Goal: Information Seeking & Learning: Learn about a topic

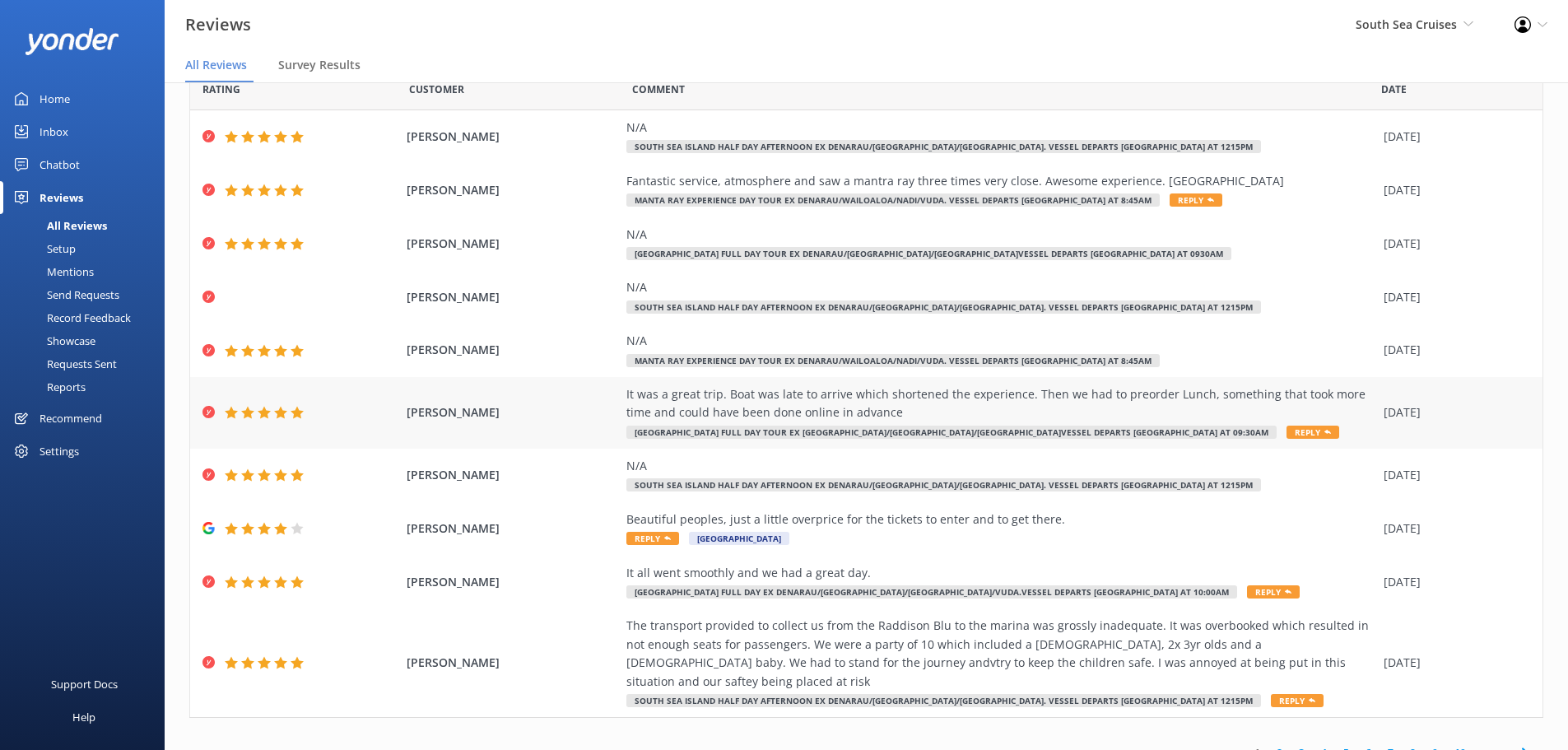
scroll to position [75, 0]
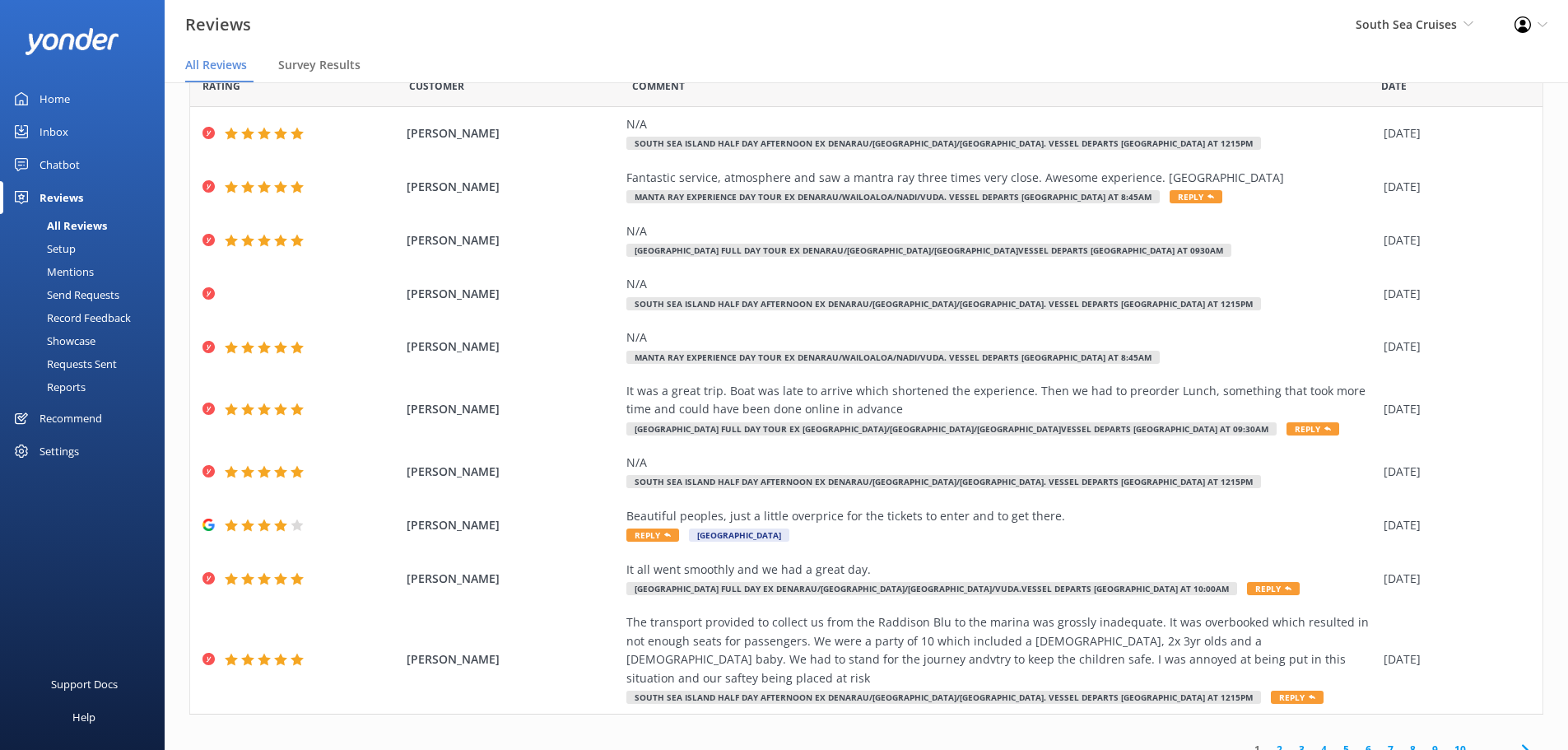
click at [1448, 742] on link "10" at bounding box center [1460, 750] width 28 height 15
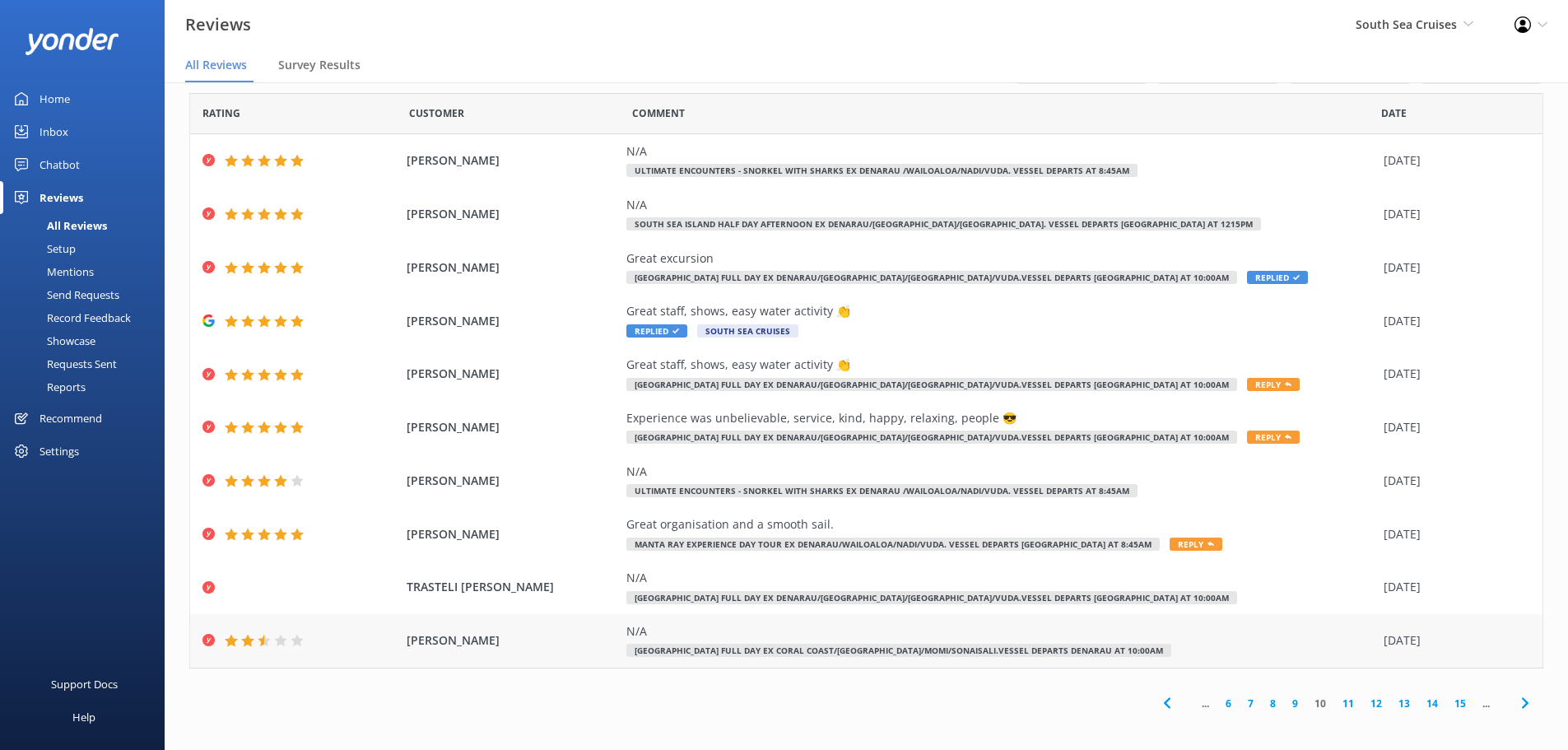
scroll to position [32, 0]
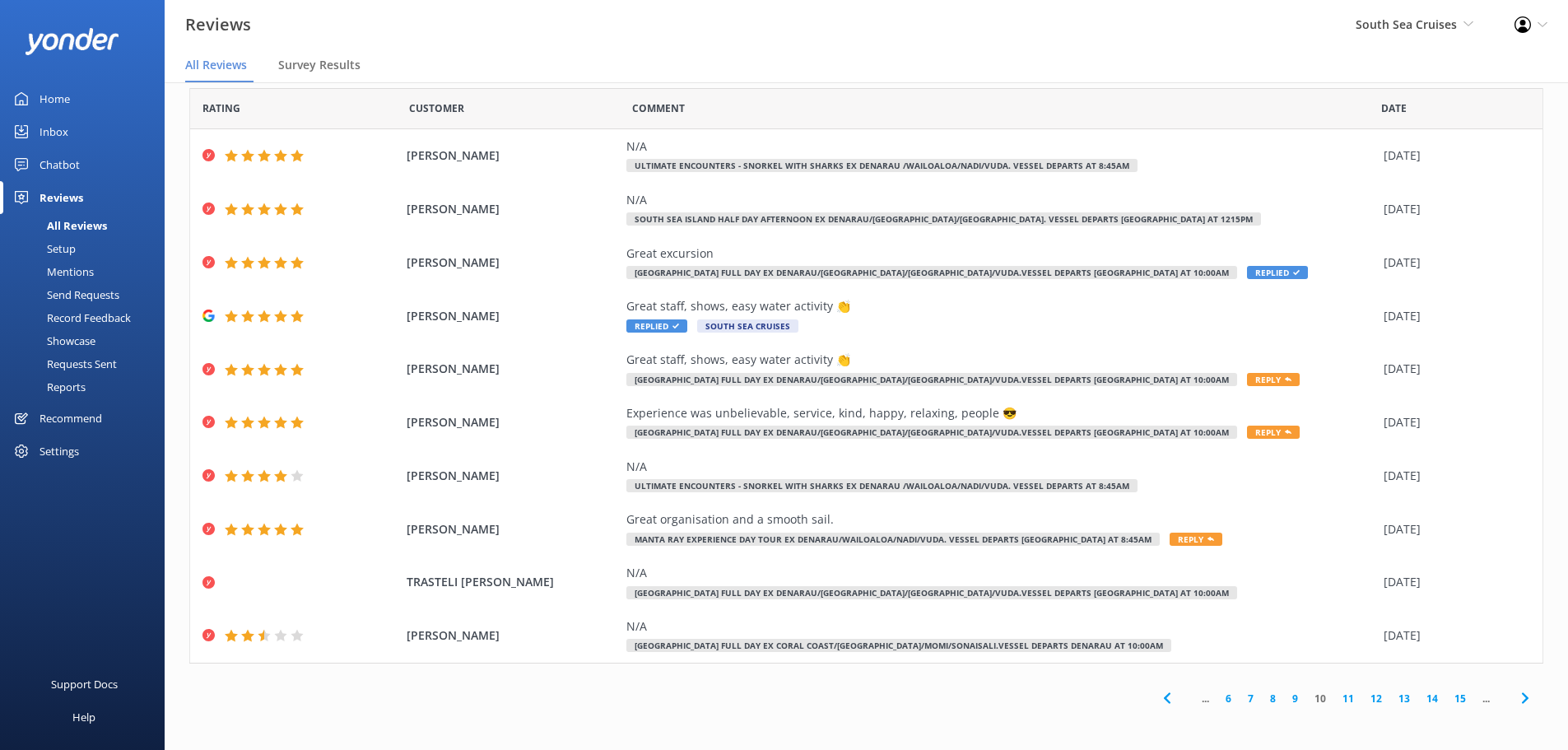
click at [1423, 701] on link "14" at bounding box center [1431, 698] width 28 height 15
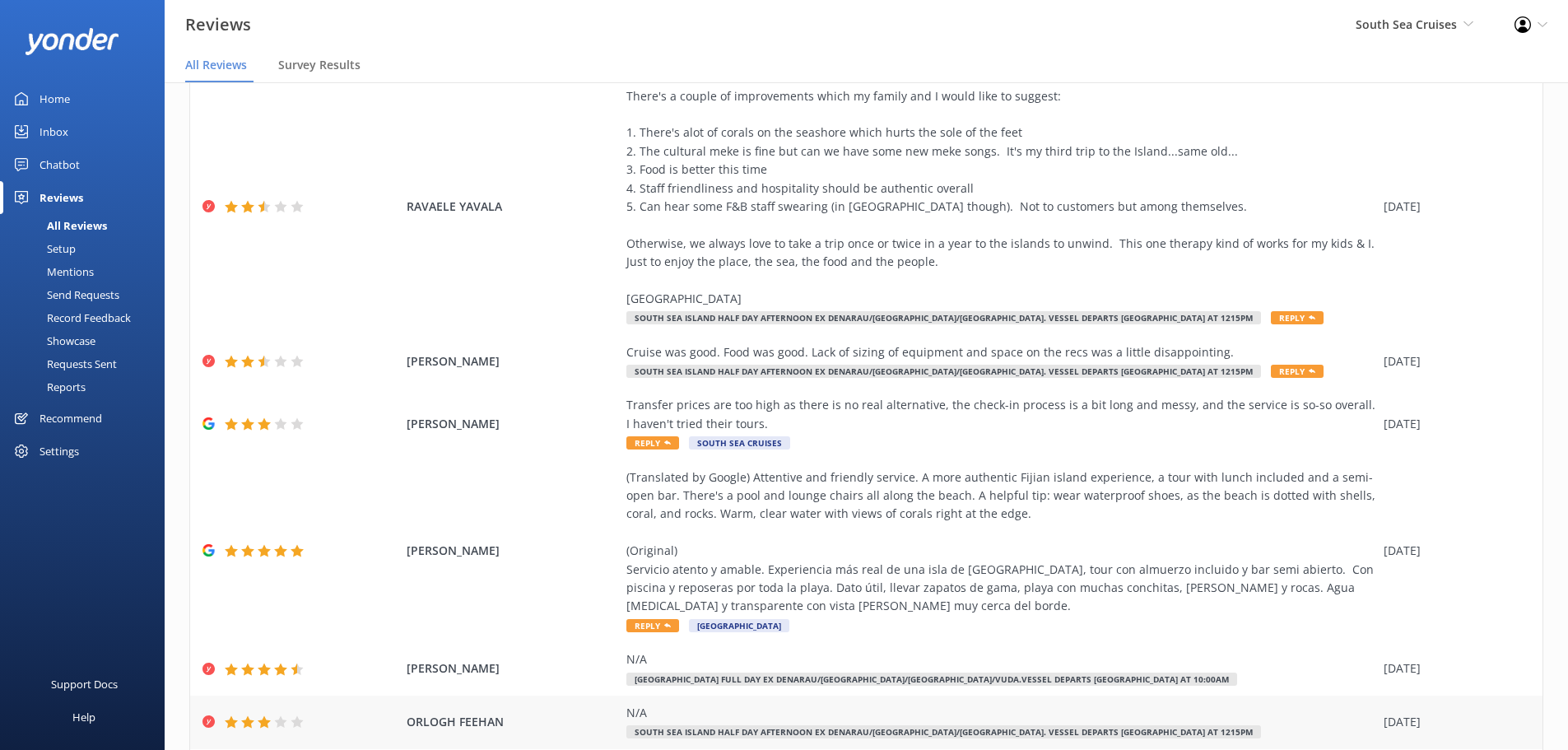
scroll to position [371, 0]
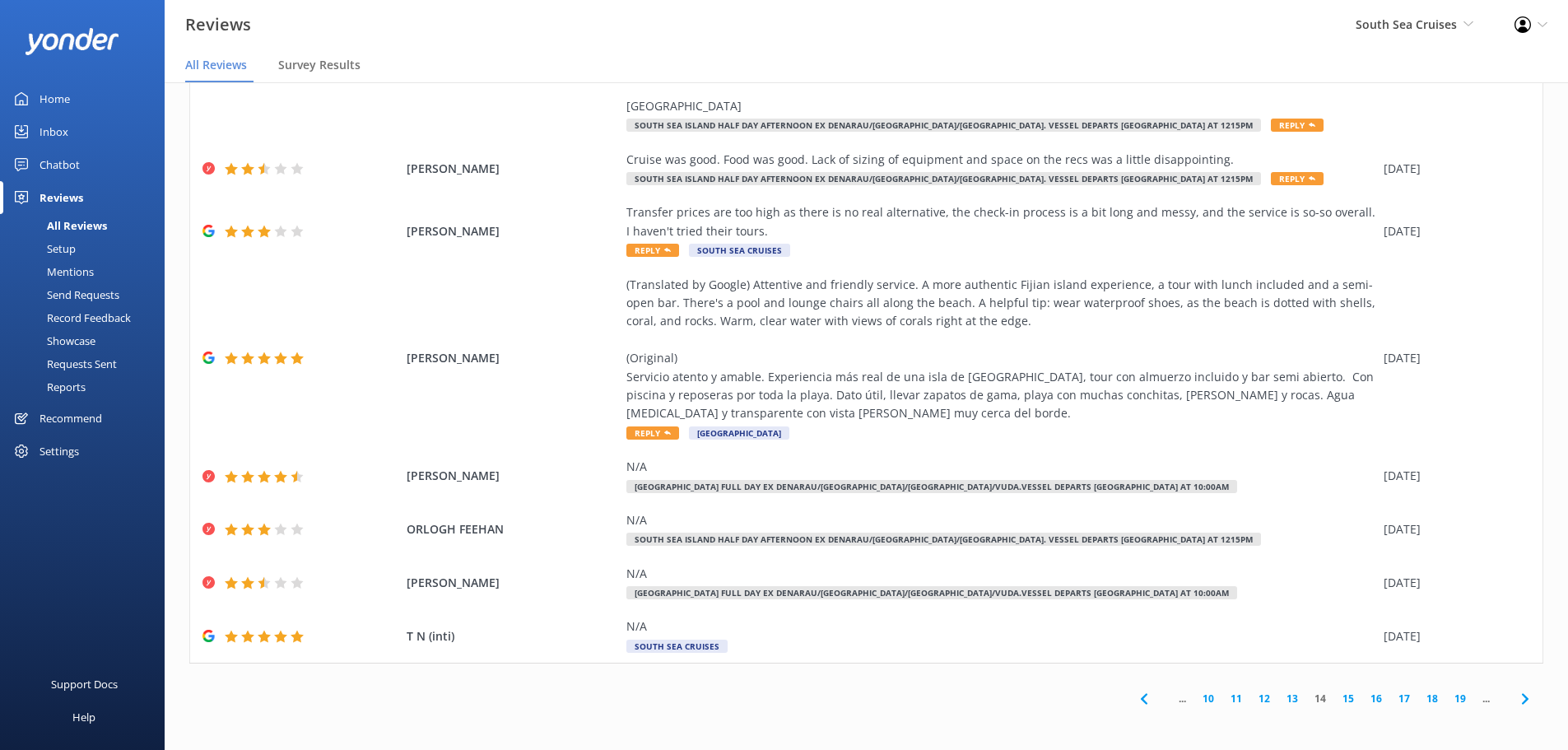
click at [1280, 699] on link "13" at bounding box center [1292, 698] width 28 height 15
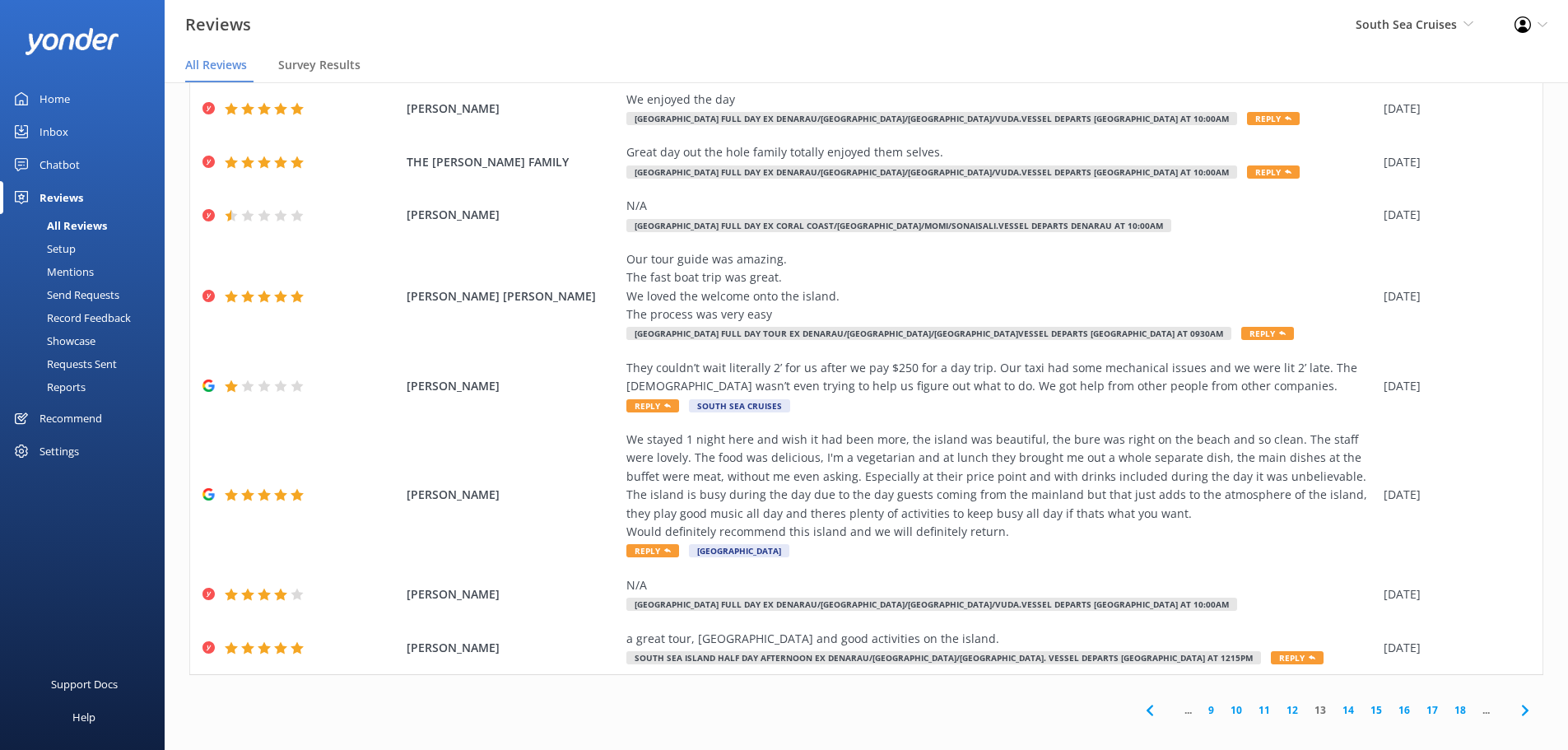
scroll to position [186, 0]
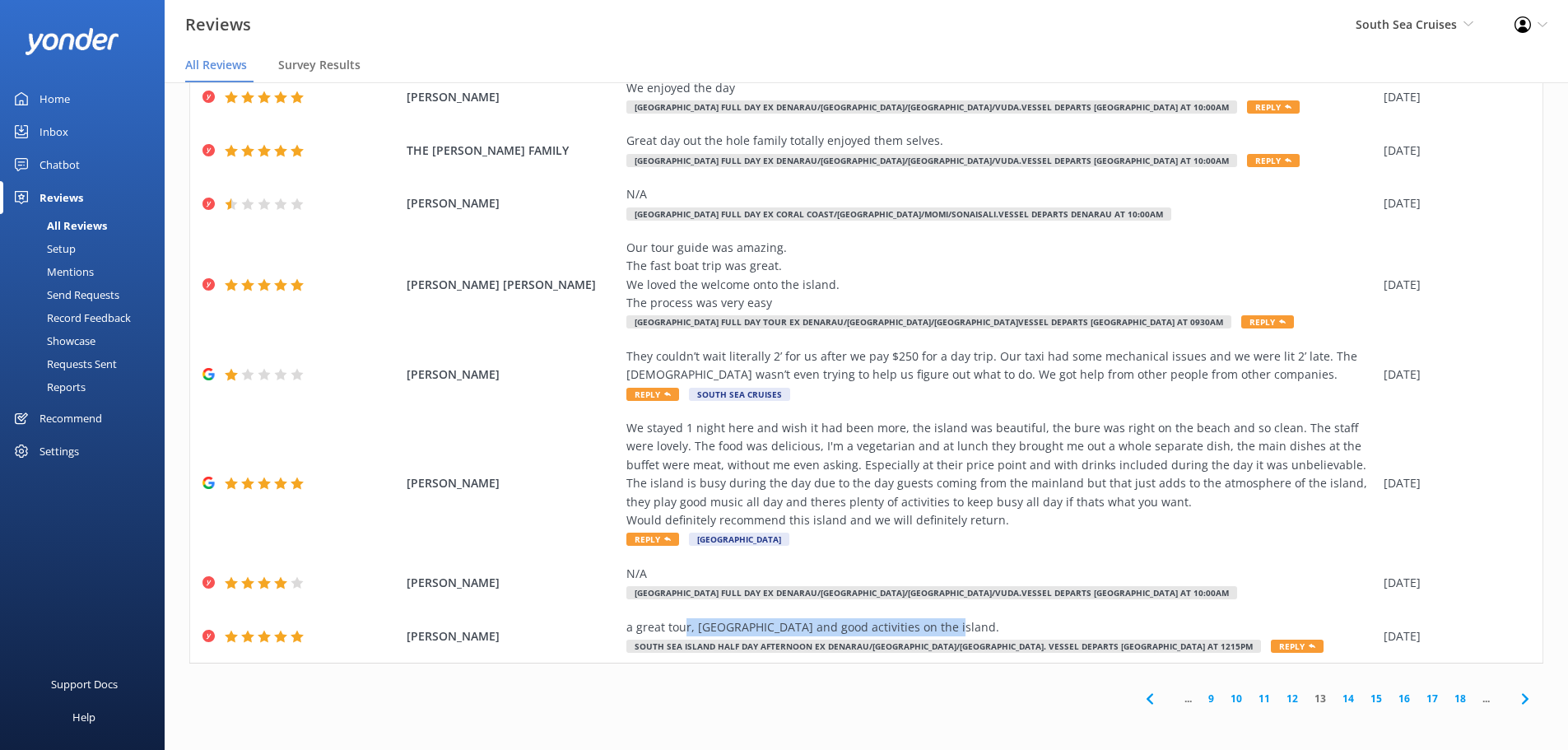
drag, startPoint x: 937, startPoint y: 626, endPoint x: 1293, endPoint y: 743, distance: 374.7
click at [681, 622] on div "a great tour, [GEOGRAPHIC_DATA] and good activities on the island." at bounding box center [1001, 627] width 749 height 18
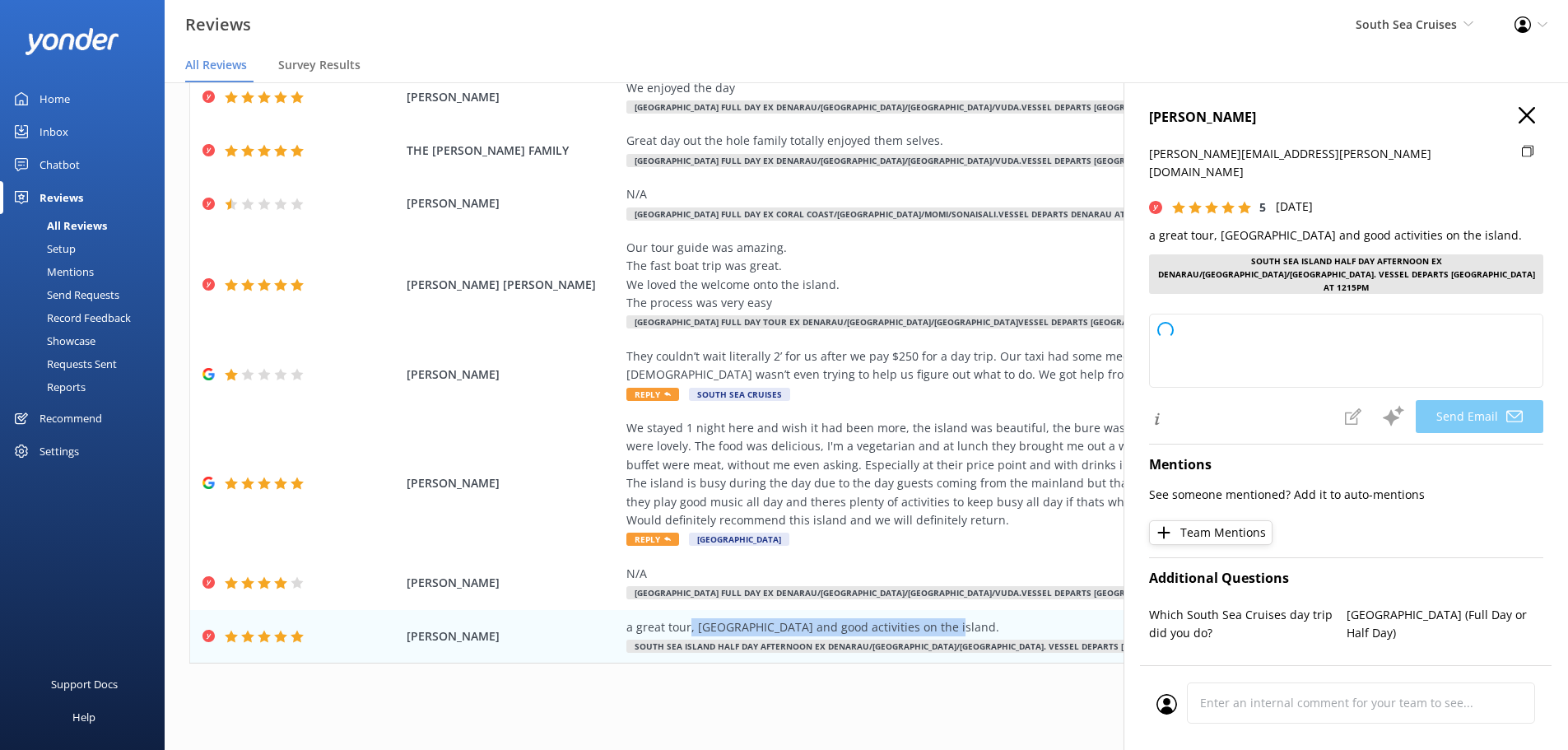
click at [1518, 117] on icon "button" at bounding box center [1526, 115] width 16 height 16
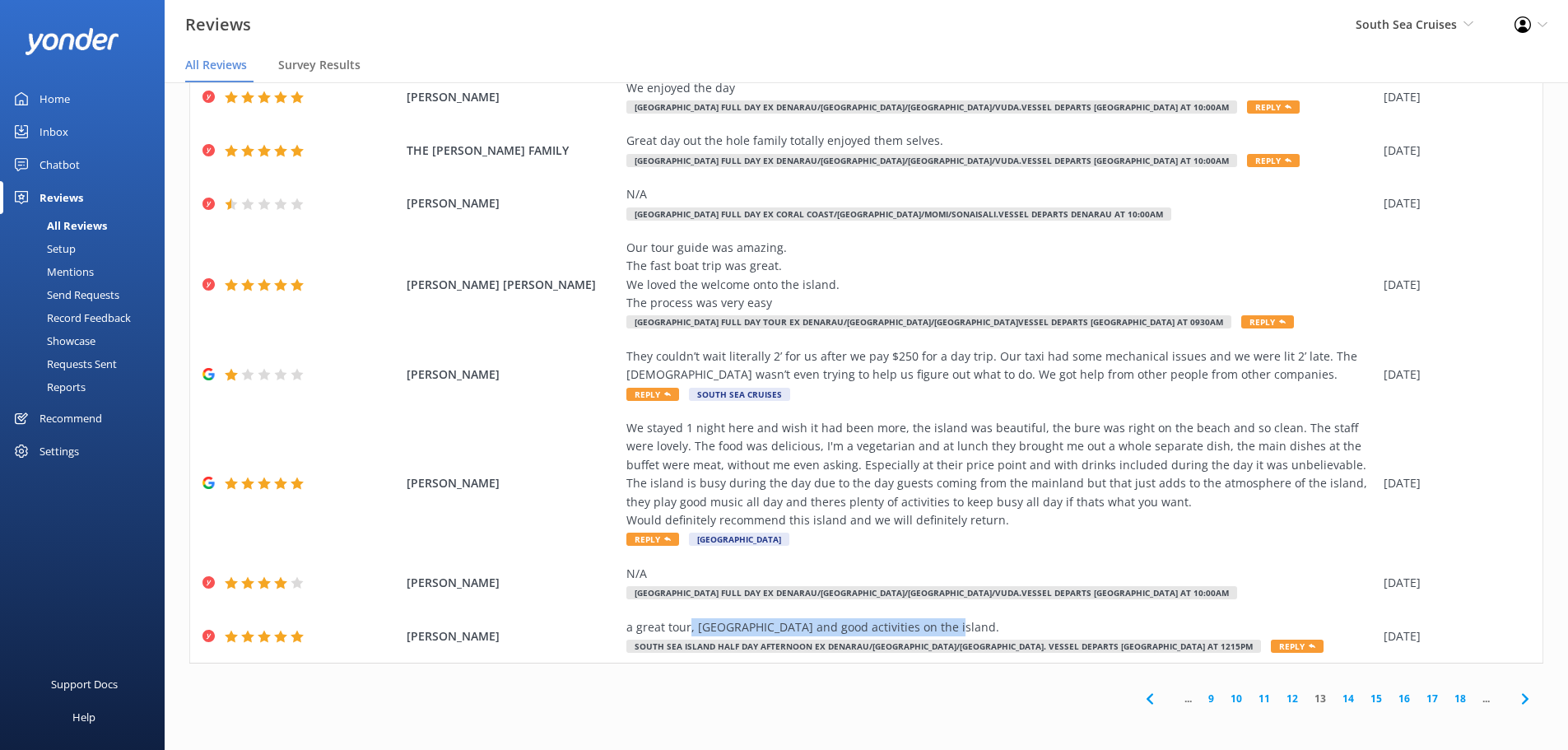
click at [1515, 692] on icon at bounding box center [1525, 698] width 20 height 20
